Goal: Task Accomplishment & Management: Manage account settings

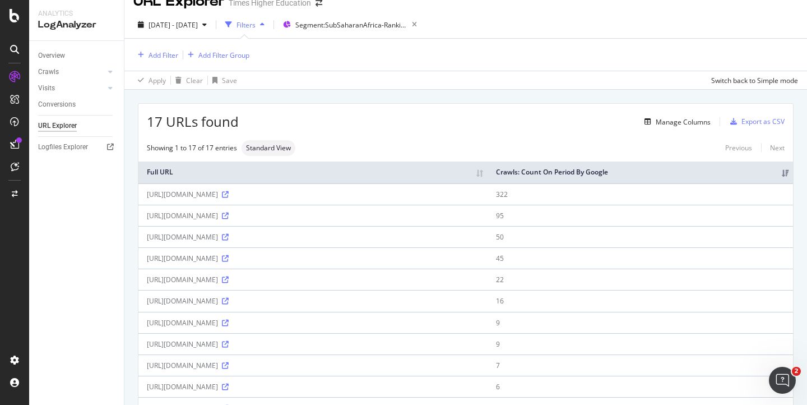
scroll to position [19, 0]
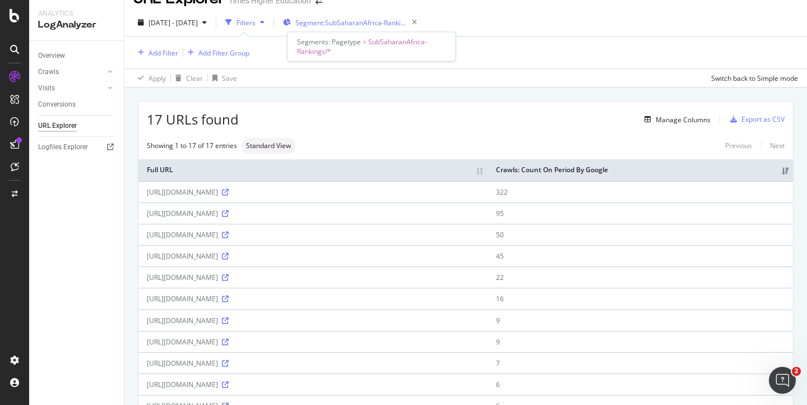
click at [408, 24] on span "Segment: SubSaharanAfrica-Rankings/*" at bounding box center [351, 23] width 112 height 10
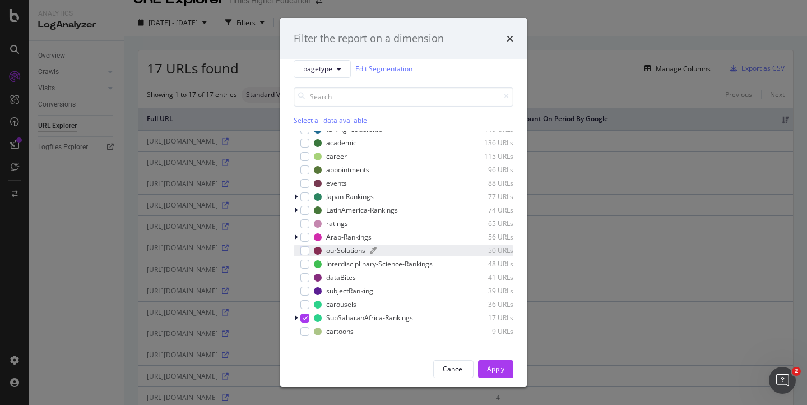
scroll to position [441, 0]
click at [307, 201] on div "modal" at bounding box center [304, 196] width 9 height 9
click at [298, 202] on div "modal" at bounding box center [297, 196] width 7 height 11
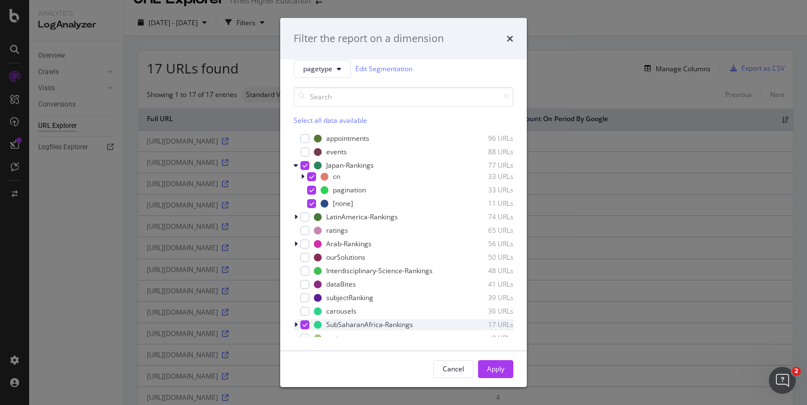
scroll to position [493, 0]
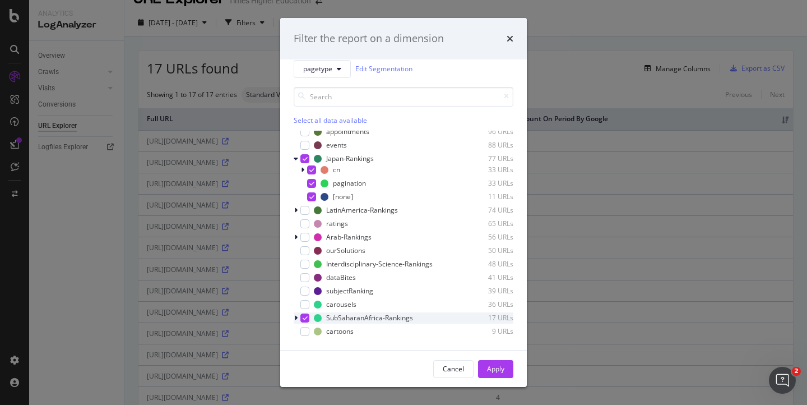
click at [304, 318] on icon "modal" at bounding box center [305, 318] width 5 height 6
click at [494, 364] on div "Apply" at bounding box center [495, 369] width 17 height 10
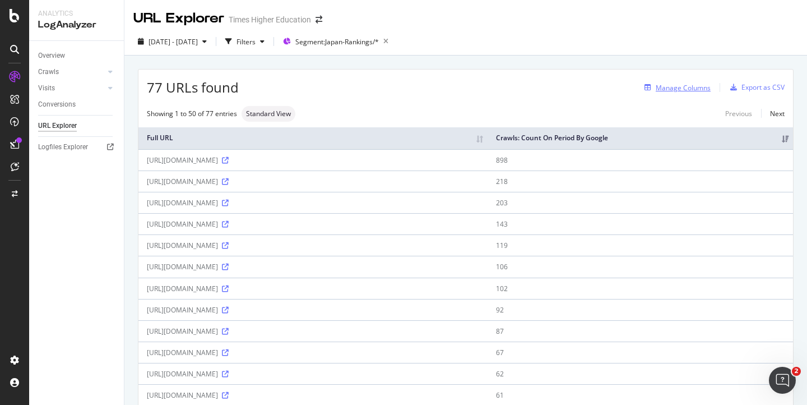
click at [674, 86] on div "Manage Columns" at bounding box center [683, 88] width 55 height 10
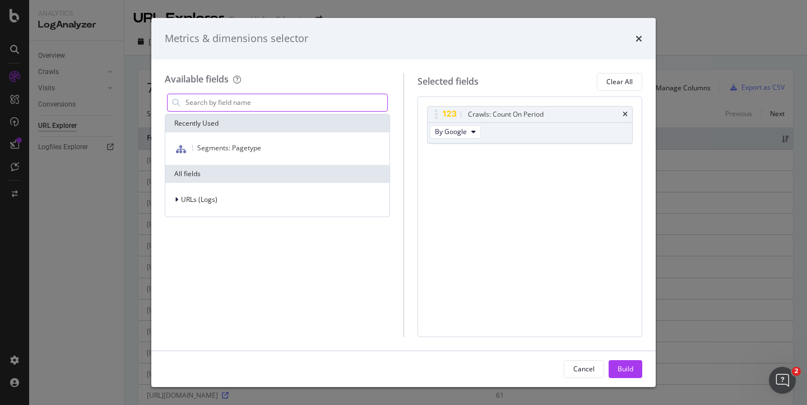
click at [230, 100] on input "modal" at bounding box center [285, 102] width 203 height 17
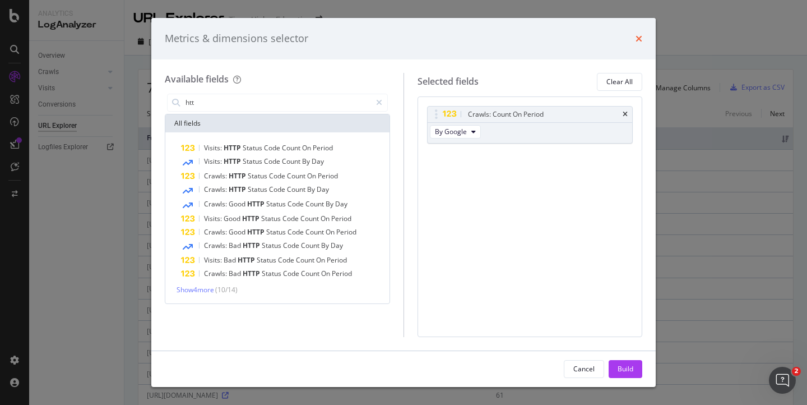
type input "htt"
click at [637, 35] on icon "times" at bounding box center [639, 38] width 7 height 9
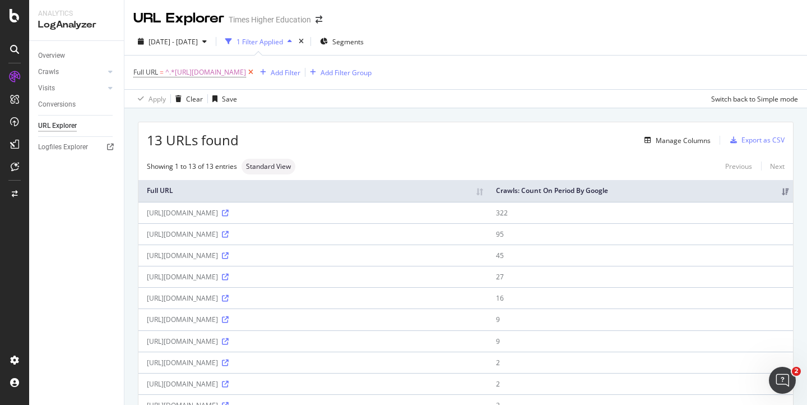
click at [256, 71] on icon at bounding box center [251, 72] width 10 height 11
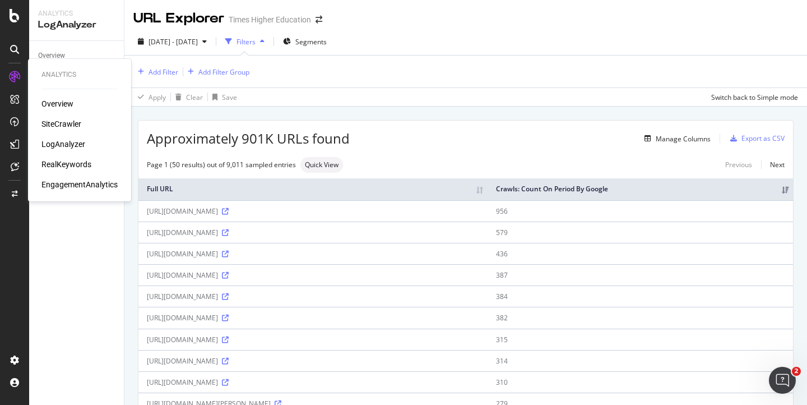
click at [57, 123] on div "SiteCrawler" at bounding box center [61, 123] width 40 height 11
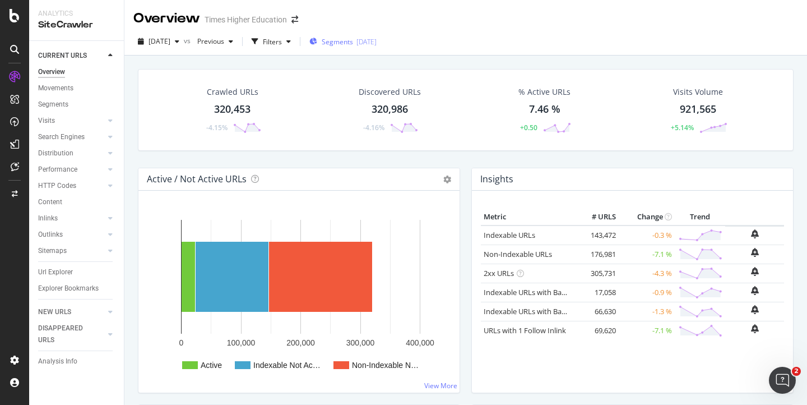
click at [353, 41] on span "Segments" at bounding box center [337, 42] width 31 height 10
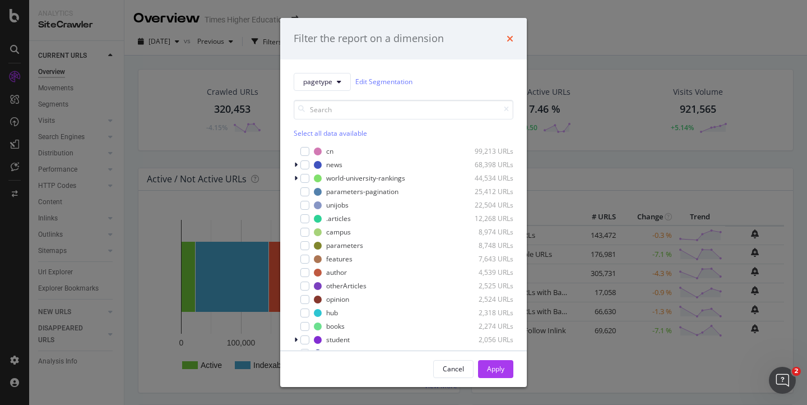
click at [509, 36] on icon "times" at bounding box center [510, 38] width 7 height 9
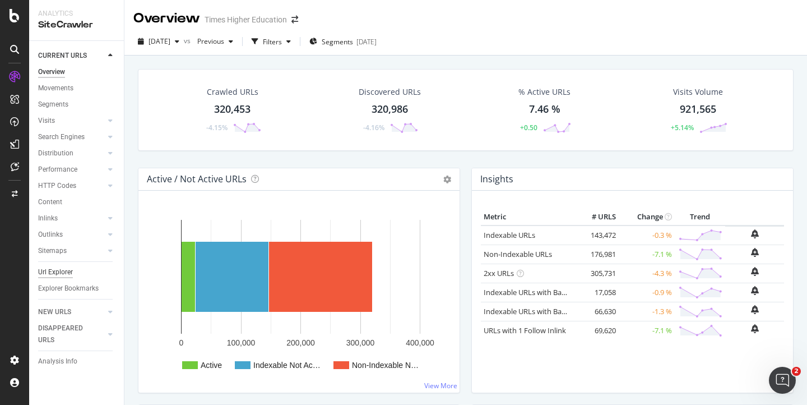
click at [53, 269] on div "Url Explorer" at bounding box center [55, 272] width 35 height 12
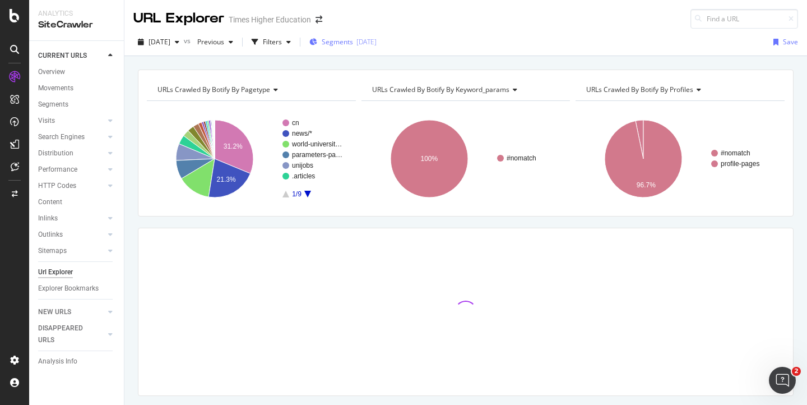
click at [353, 40] on span "Segments" at bounding box center [337, 42] width 31 height 10
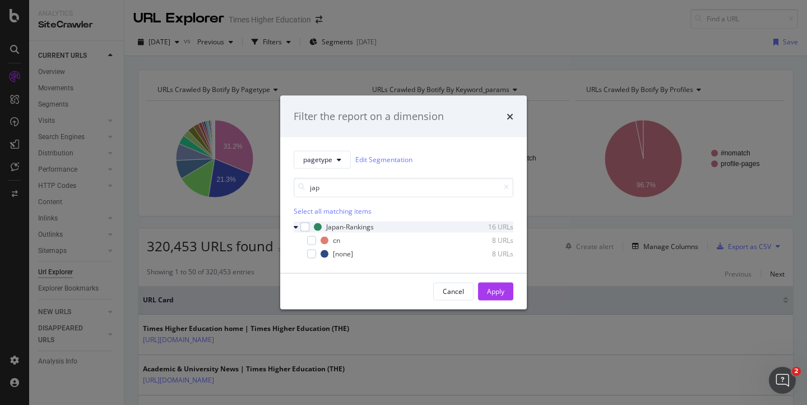
type input "jap"
click at [297, 226] on icon "modal" at bounding box center [296, 226] width 4 height 7
click at [306, 225] on div "modal" at bounding box center [304, 226] width 9 height 9
click at [492, 288] on div "Apply" at bounding box center [495, 291] width 17 height 10
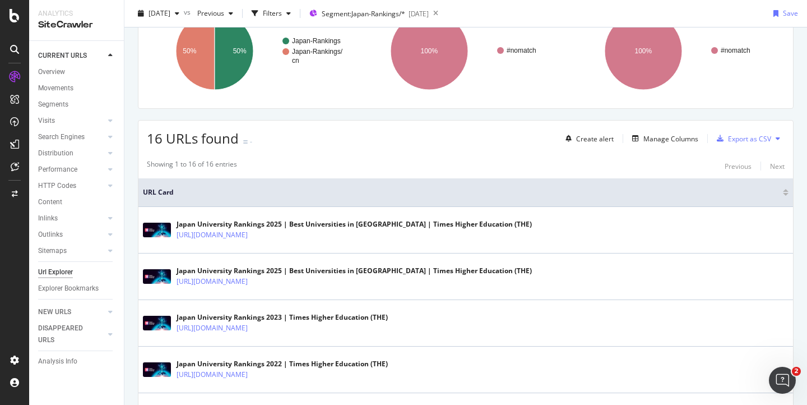
scroll to position [112, 0]
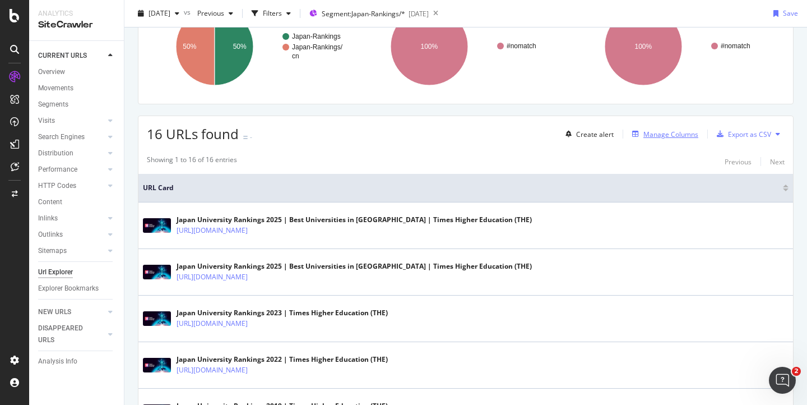
click at [644, 135] on div "Manage Columns" at bounding box center [671, 134] width 55 height 10
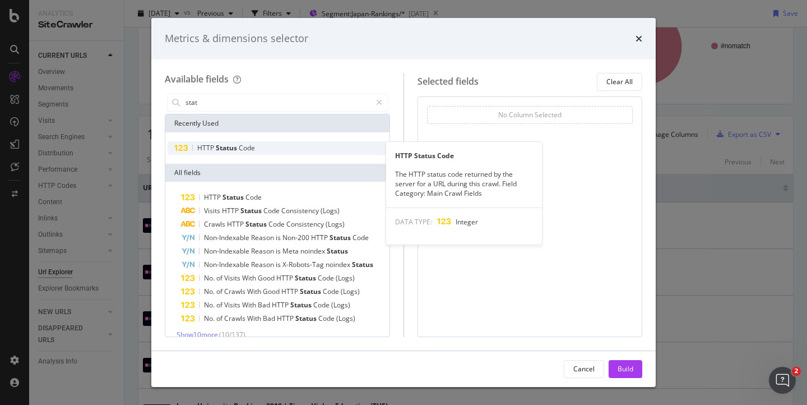
type input "stat"
click at [222, 147] on span "Status" at bounding box center [227, 148] width 23 height 10
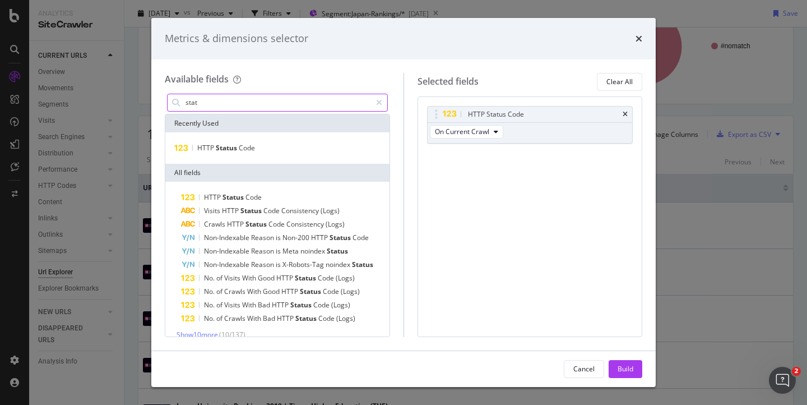
click at [209, 105] on input "stat" at bounding box center [277, 102] width 187 height 17
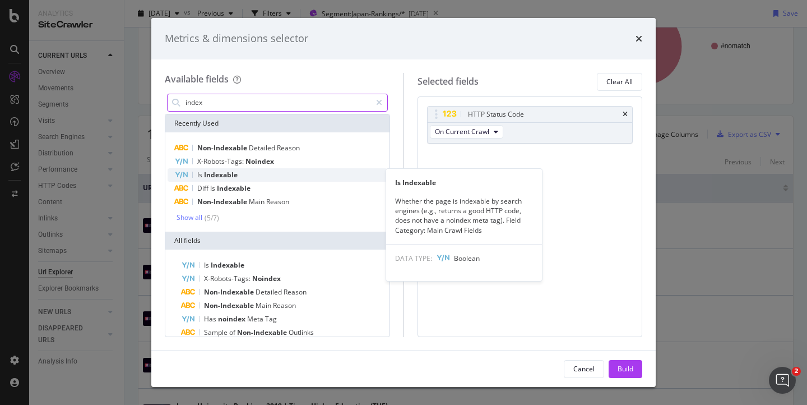
type input "index"
click at [223, 175] on span "Indexable" at bounding box center [221, 175] width 34 height 10
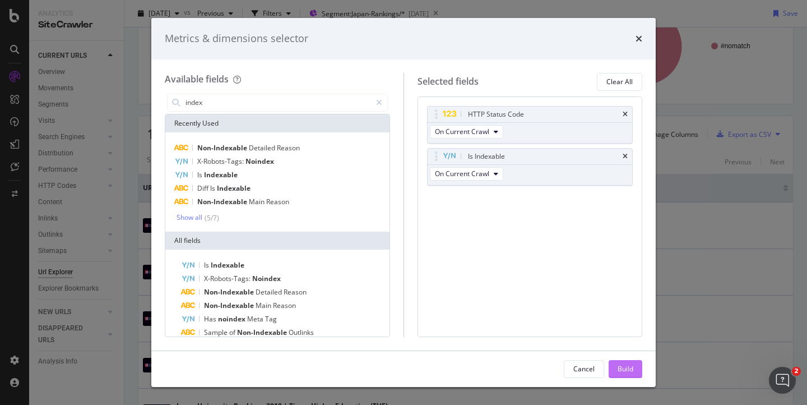
click at [626, 368] on div "Build" at bounding box center [626, 369] width 16 height 10
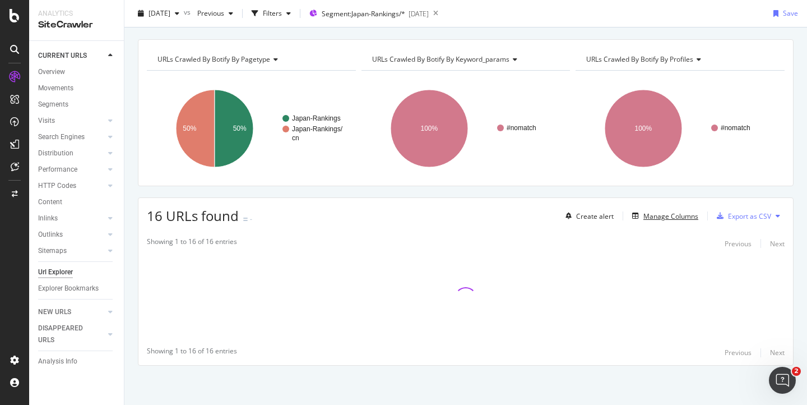
scroll to position [30, 0]
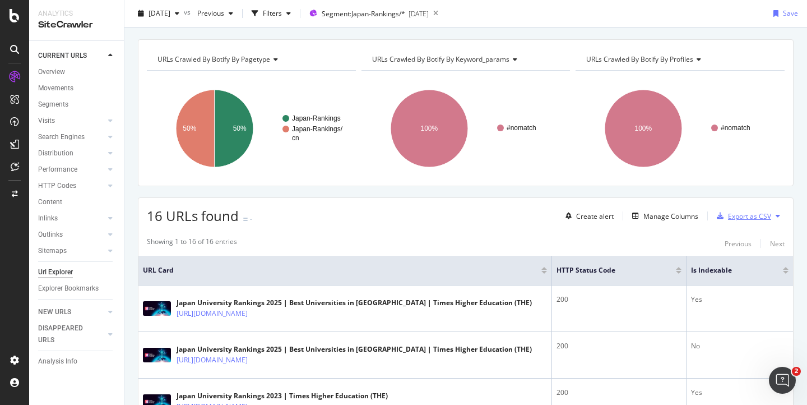
click at [728, 214] on div "Export as CSV" at bounding box center [749, 216] width 43 height 10
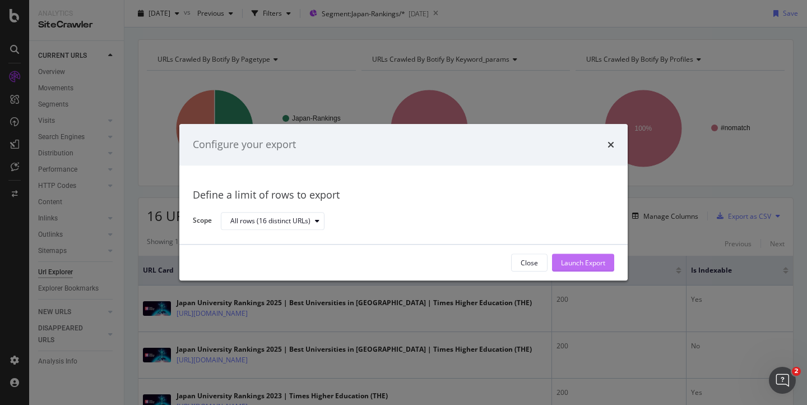
click at [567, 262] on div "Launch Export" at bounding box center [583, 263] width 44 height 10
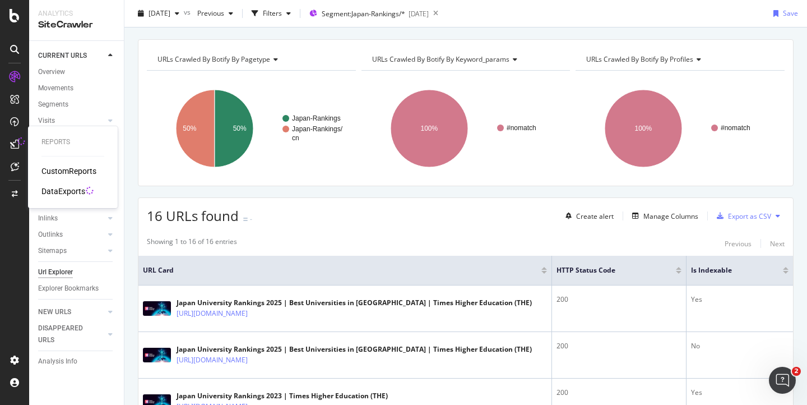
click at [55, 191] on div "DataExports" at bounding box center [63, 191] width 44 height 11
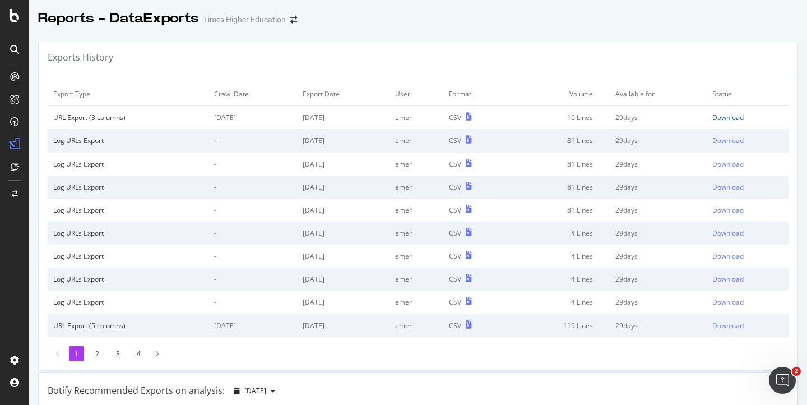
click at [725, 116] on div "Download" at bounding box center [727, 118] width 31 height 10
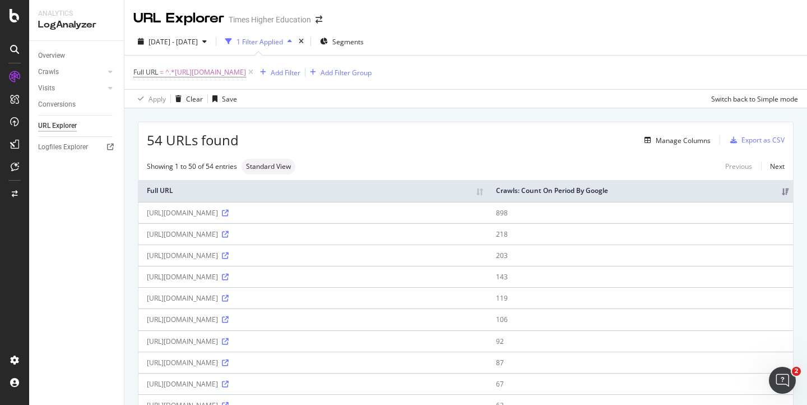
scroll to position [985, 0]
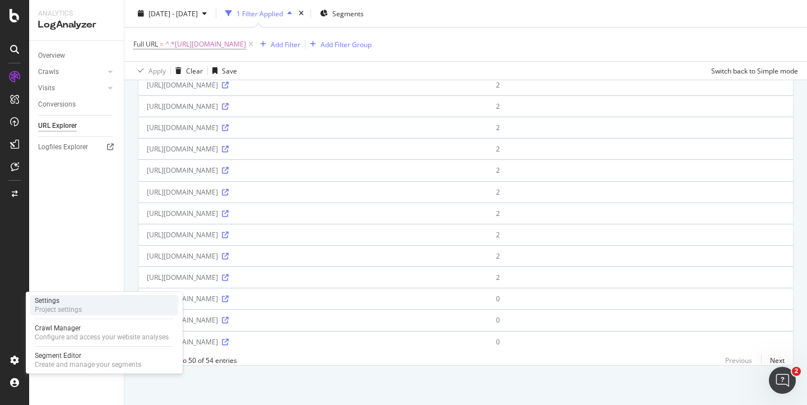
click at [71, 302] on div "Settings" at bounding box center [58, 300] width 47 height 9
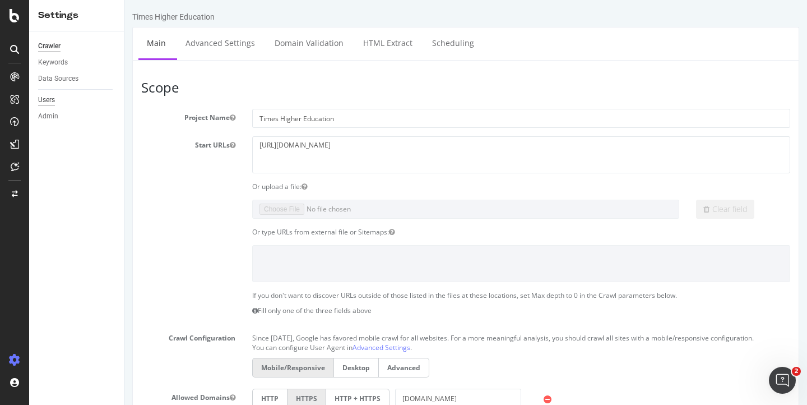
click at [49, 101] on div "Users" at bounding box center [46, 100] width 17 height 12
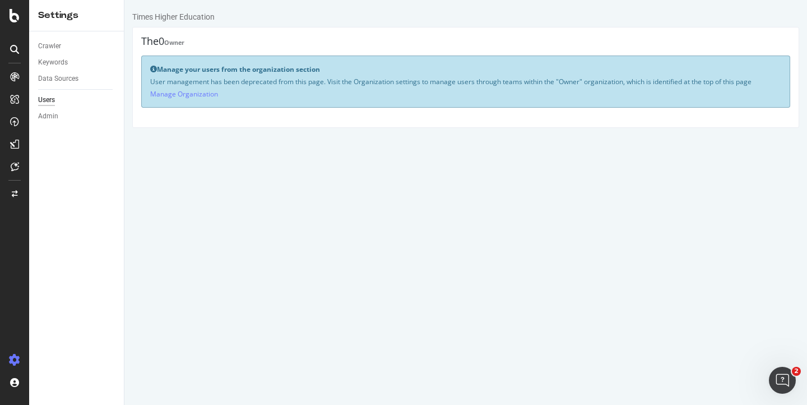
click at [242, 82] on p "User management has been deprecated from this page. Visit the Organization sett…" at bounding box center [465, 82] width 631 height 10
click at [49, 119] on div "Admin" at bounding box center [48, 116] width 20 height 12
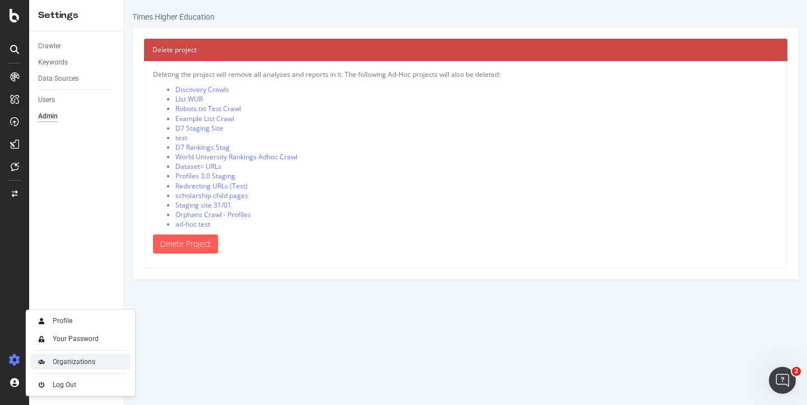
click at [82, 360] on div "Organizations" at bounding box center [74, 361] width 43 height 9
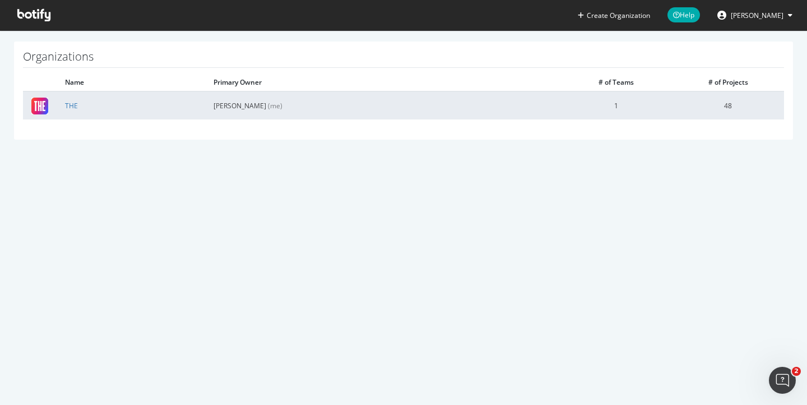
click at [313, 110] on td "[PERSON_NAME] (me)" at bounding box center [382, 105] width 355 height 28
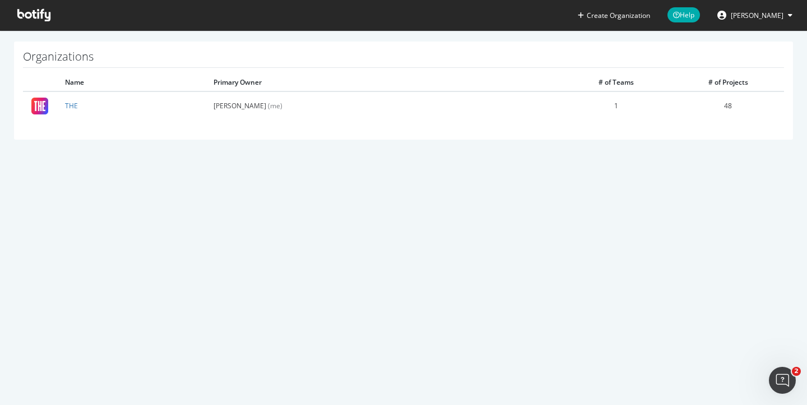
click at [757, 17] on span "[PERSON_NAME]" at bounding box center [757, 16] width 53 height 10
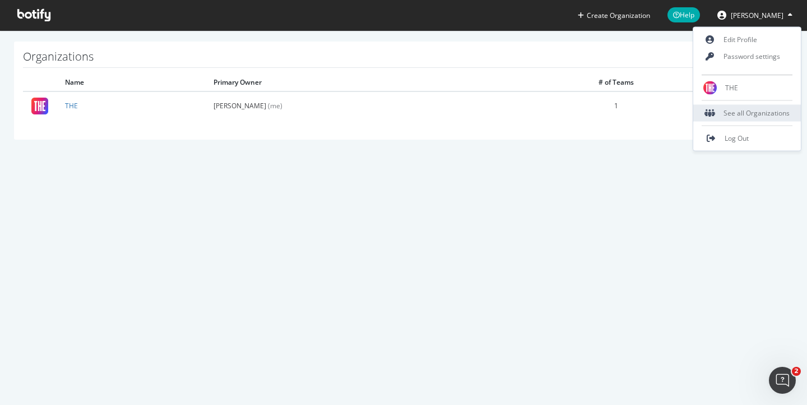
click at [735, 113] on div "See all Organizations" at bounding box center [747, 113] width 108 height 17
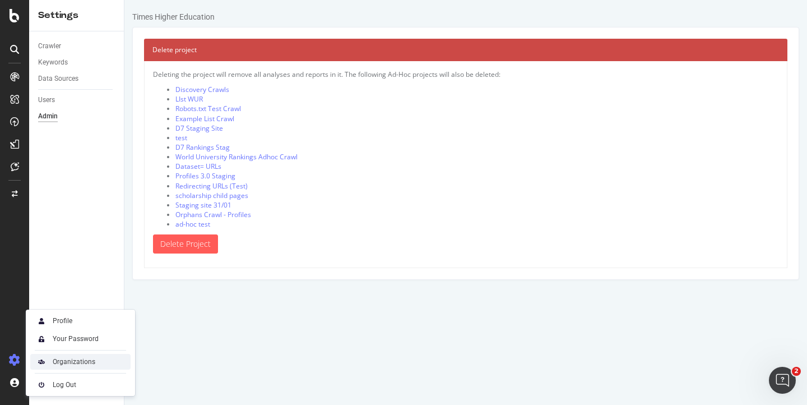
click at [73, 360] on div "Organizations" at bounding box center [74, 361] width 43 height 9
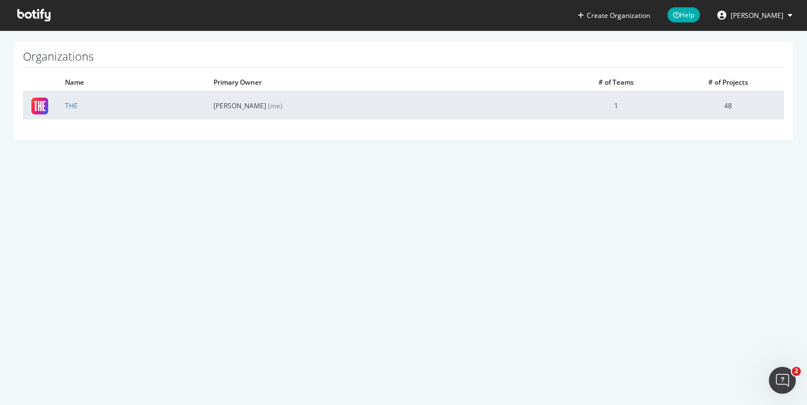
click at [44, 98] on img at bounding box center [39, 106] width 17 height 17
click at [66, 101] on link "THE" at bounding box center [71, 106] width 13 height 10
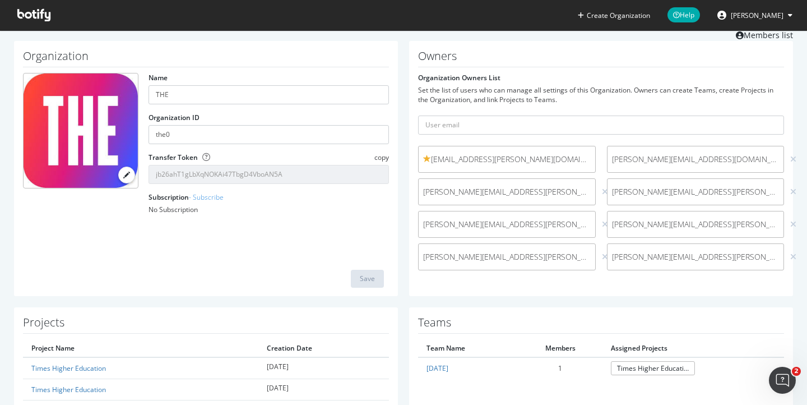
scroll to position [36, 0]
